Goal: Information Seeking & Learning: Learn about a topic

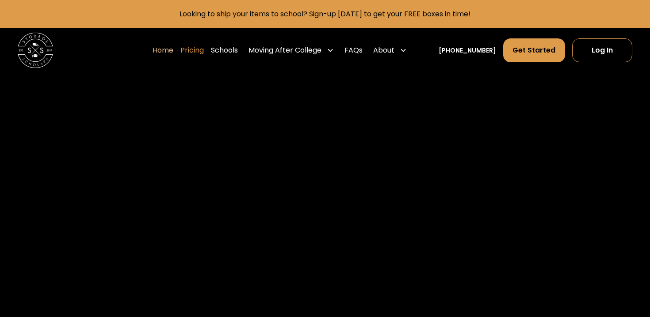
click at [204, 53] on link "Pricing" at bounding box center [191, 50] width 23 height 25
click at [197, 49] on link "Pricing" at bounding box center [191, 50] width 23 height 25
click at [236, 50] on link "Schools" at bounding box center [224, 50] width 27 height 25
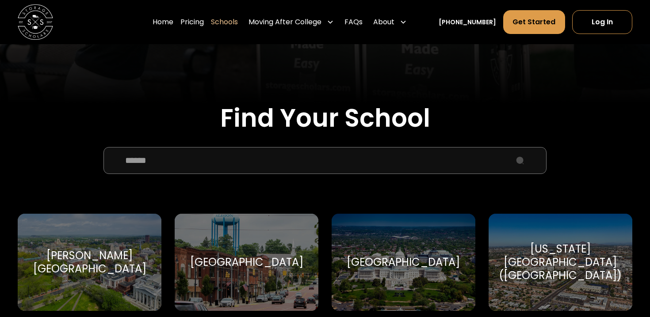
scroll to position [238, 0]
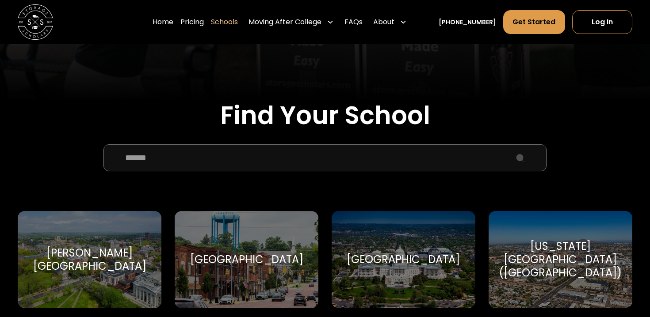
click at [179, 152] on input "School Select Form" at bounding box center [324, 157] width 443 height 27
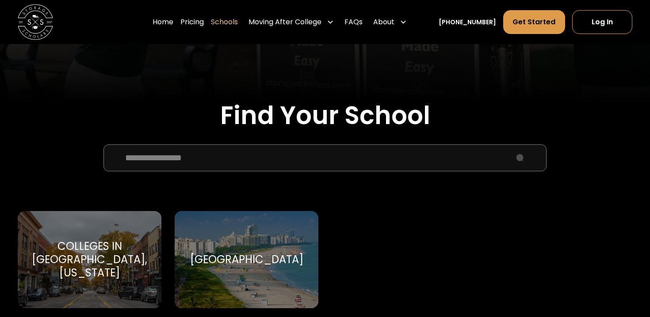
type input "**********"
click at [225, 230] on div "[GEOGRAPHIC_DATA]" at bounding box center [247, 260] width 144 height 98
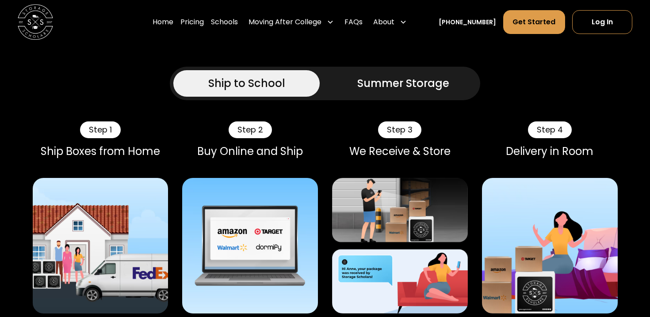
scroll to position [491, 0]
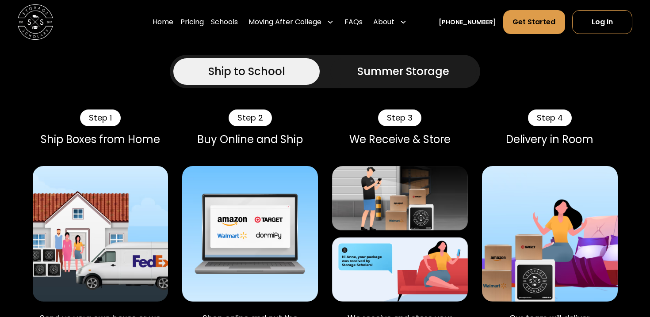
click at [363, 80] on div "Summer Storage" at bounding box center [403, 72] width 92 height 16
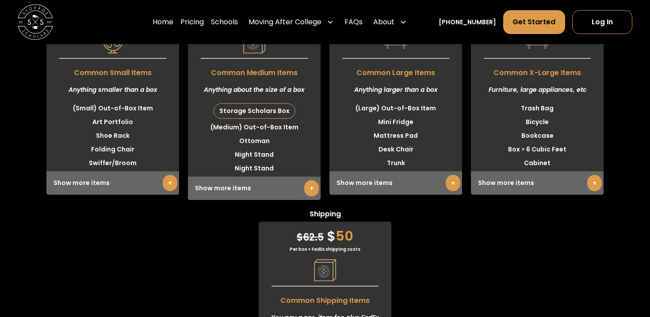
scroll to position [2646, 0]
